Goal: Find specific page/section

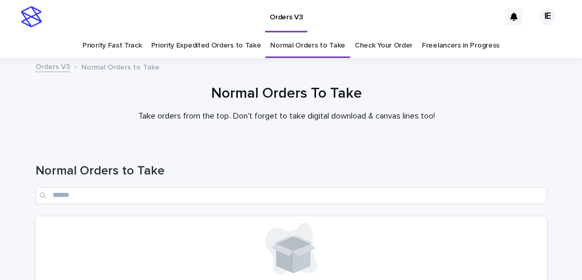
click at [512, 164] on h1 "Normal Orders to Take" at bounding box center [290, 170] width 511 height 15
click at [233, 47] on link "Priority Expedited Orders to Take" at bounding box center [206, 45] width 110 height 25
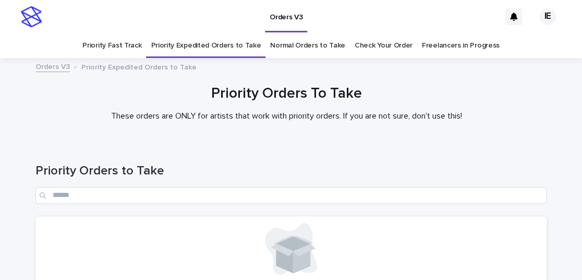
click at [502, 164] on h1 "Priority Orders to Take" at bounding box center [290, 170] width 511 height 15
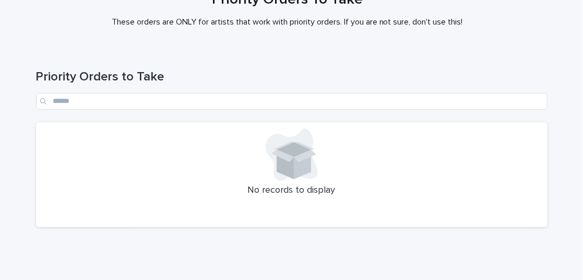
scroll to position [99, 0]
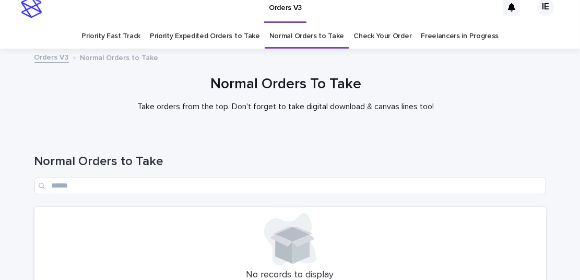
scroll to position [117, 0]
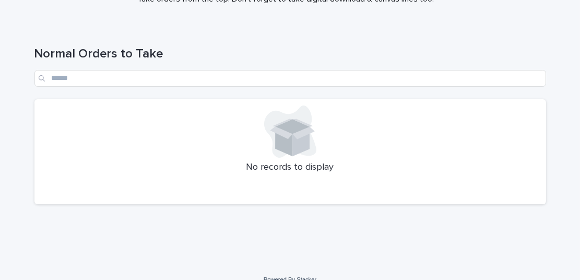
drag, startPoint x: 430, startPoint y: 43, endPoint x: 439, endPoint y: 47, distance: 10.3
click at [430, 43] on div "Normal Orders to Take" at bounding box center [289, 63] width 511 height 74
